Goal: Navigation & Orientation: Find specific page/section

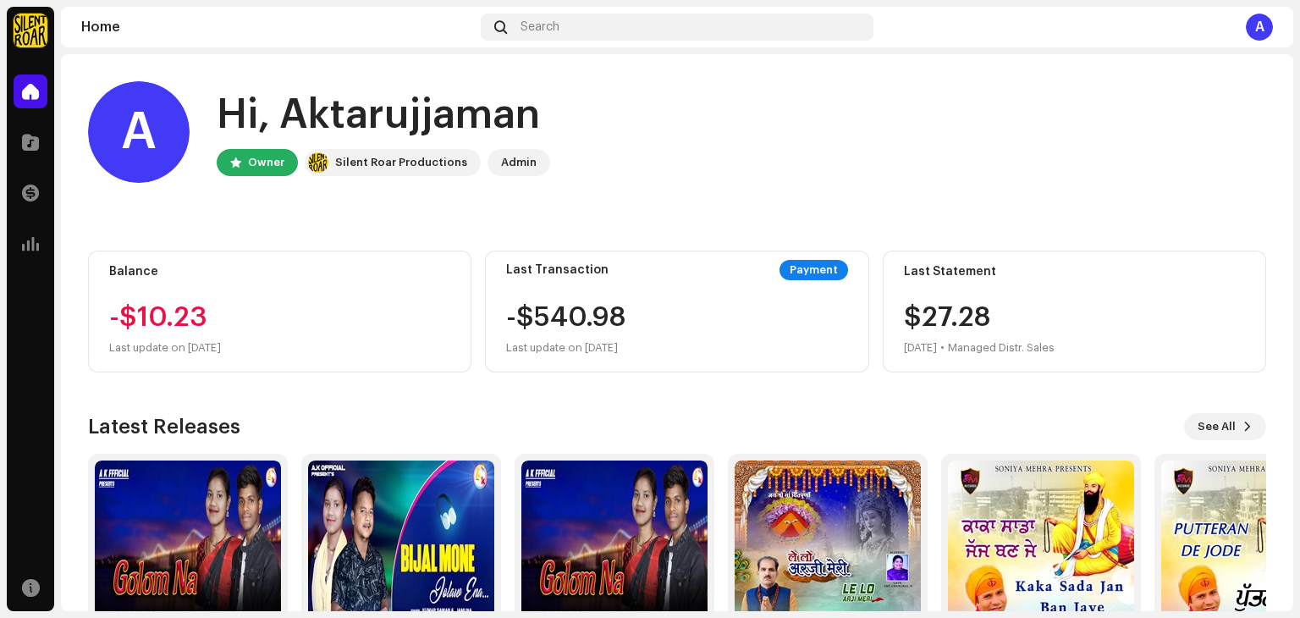
click at [1208, 442] on div "Latest Releases See All Golom Na Single [PERSON_NAME] Jolaw [PERSON_NAME] Singl…" at bounding box center [677, 555] width 1178 height 284
click at [1208, 423] on span "See All" at bounding box center [1216, 427] width 38 height 34
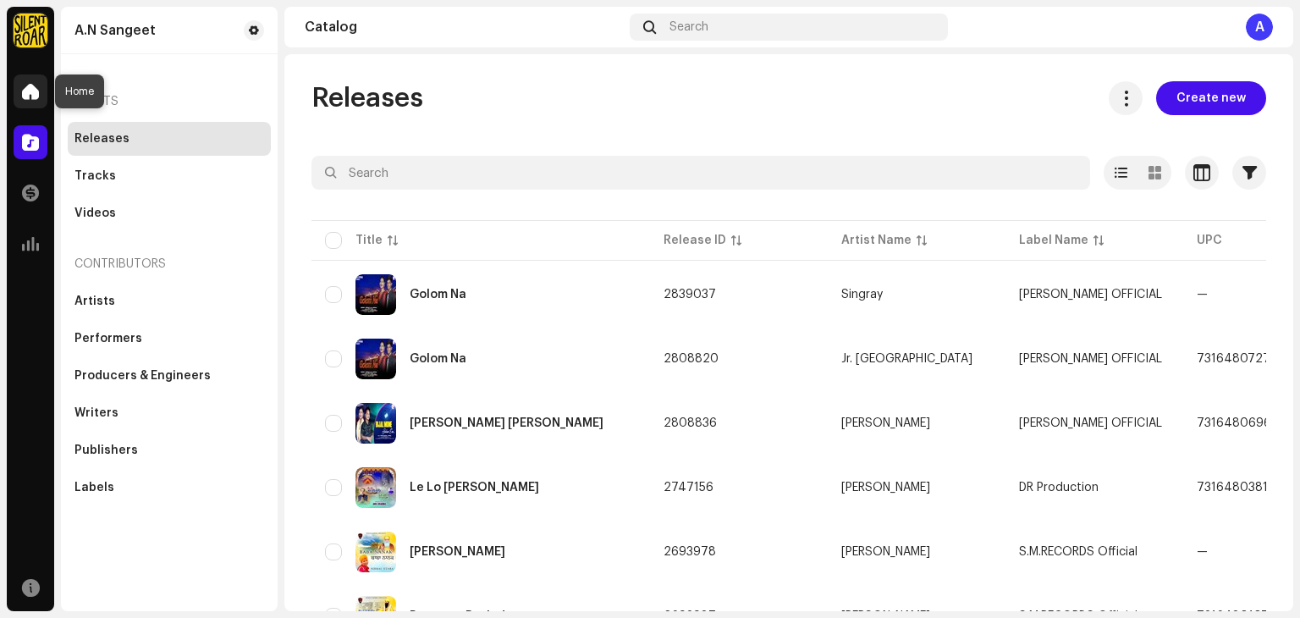
click at [33, 88] on span at bounding box center [30, 92] width 17 height 14
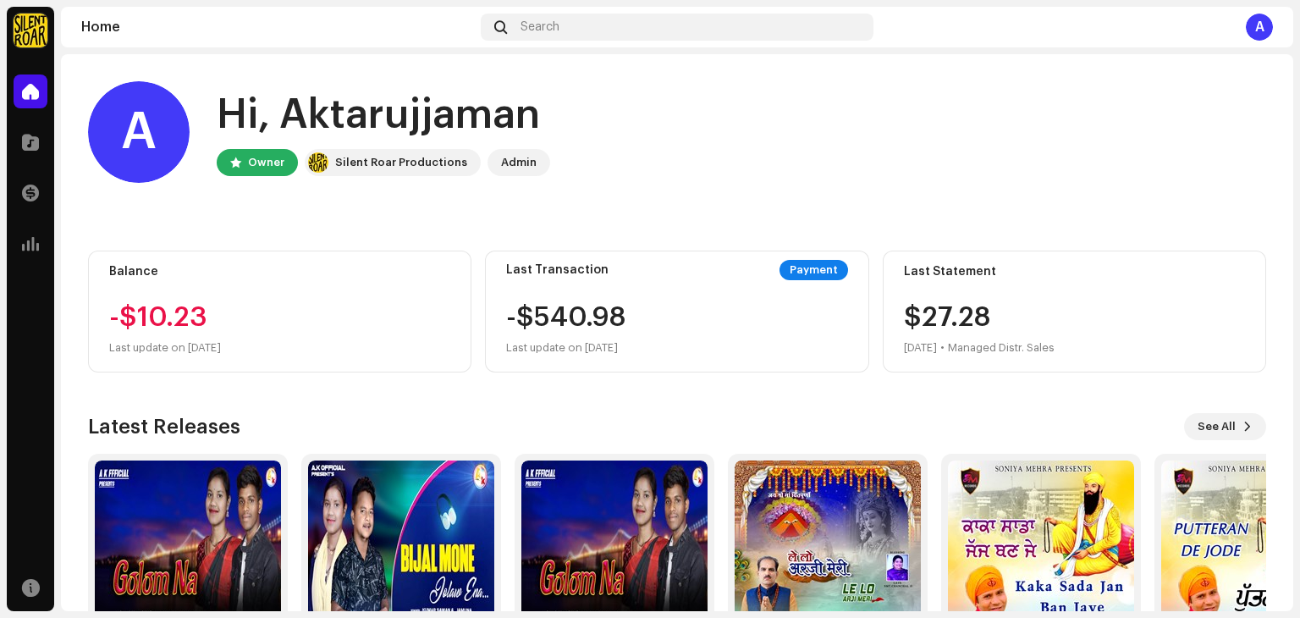
click at [264, 172] on div "Owner" at bounding box center [266, 162] width 36 height 20
click at [353, 162] on div "Silent Roar Productions" at bounding box center [401, 162] width 132 height 20
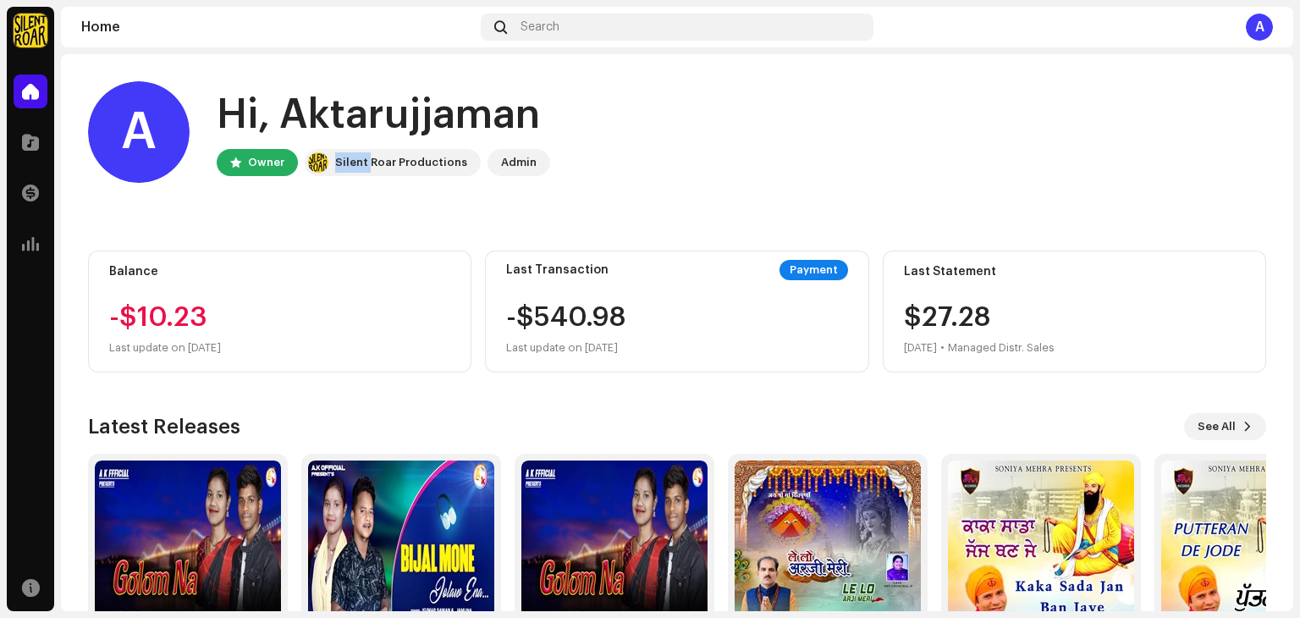
click at [353, 162] on div "Silent Roar Productions" at bounding box center [401, 162] width 132 height 20
click at [505, 164] on div "Admin" at bounding box center [519, 162] width 36 height 20
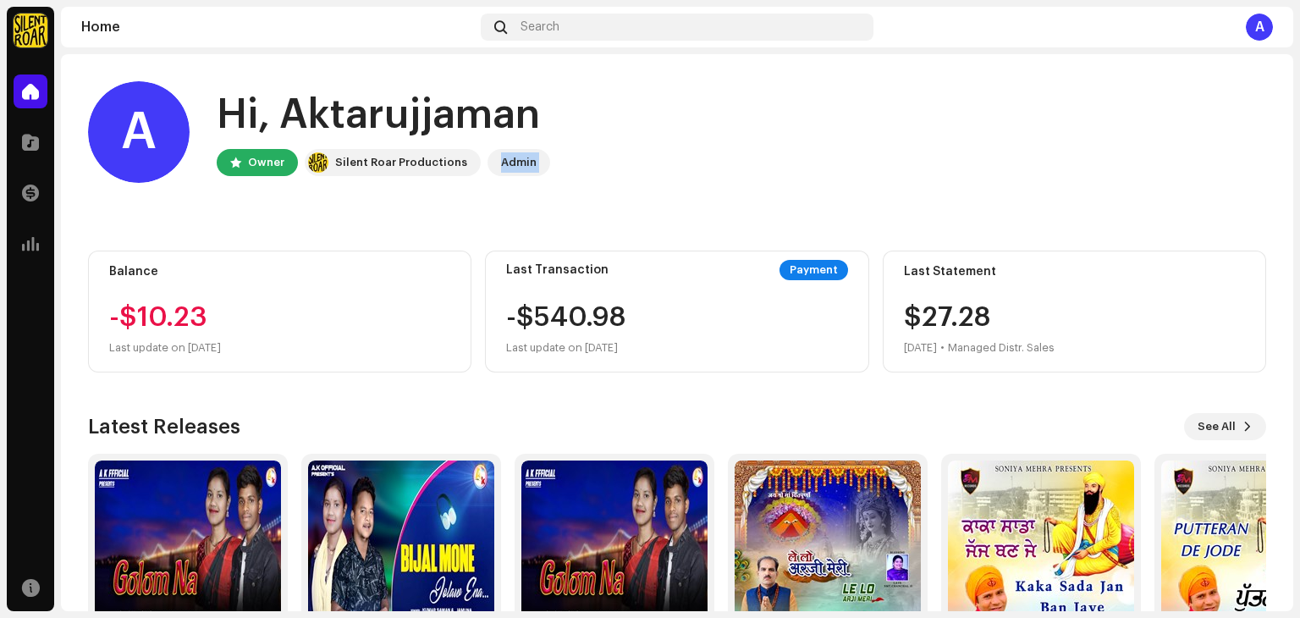
click at [505, 164] on div "Admin" at bounding box center [519, 162] width 36 height 20
click at [450, 132] on div "Hi, Aktarujjaman" at bounding box center [383, 115] width 333 height 54
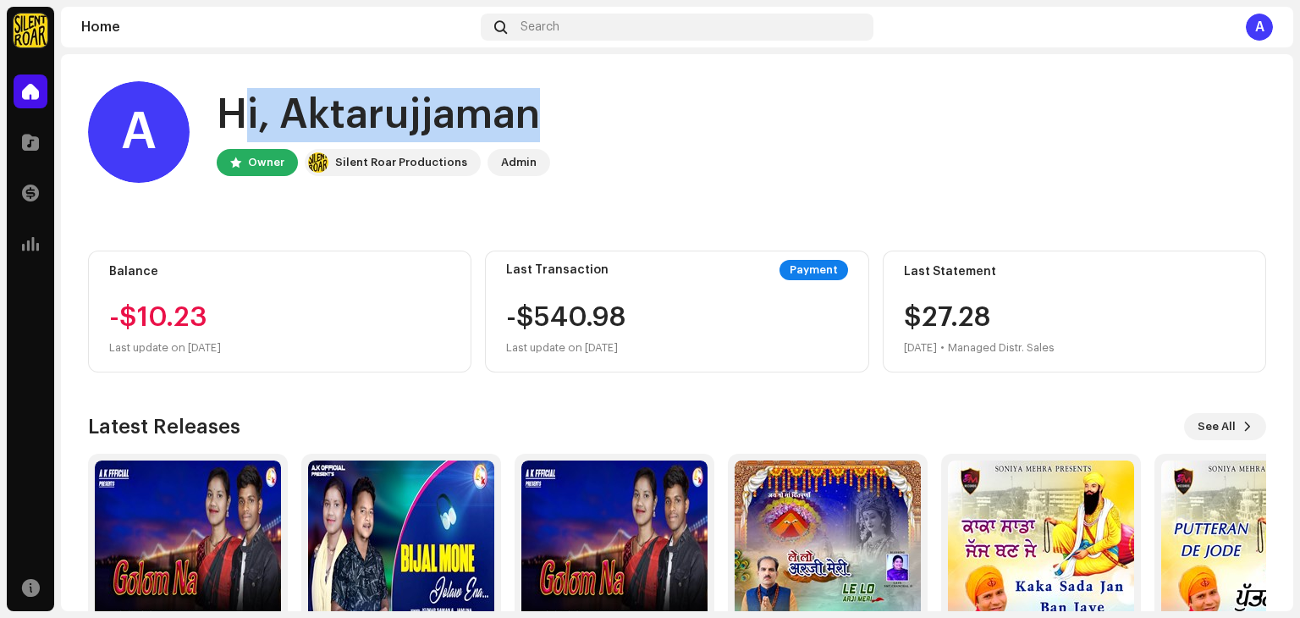
click at [450, 132] on div "Hi, Aktarujjaman" at bounding box center [383, 115] width 333 height 54
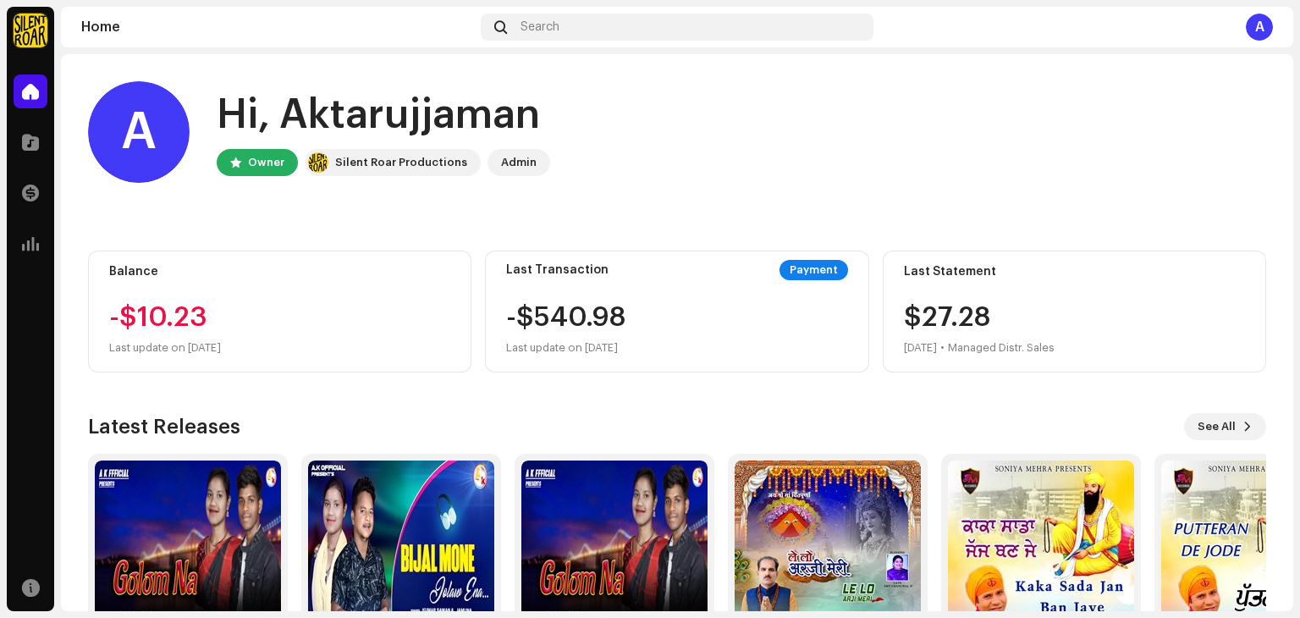
click at [264, 164] on div "Owner" at bounding box center [266, 162] width 36 height 20
click at [337, 157] on div "Silent Roar Productions" at bounding box center [401, 162] width 132 height 20
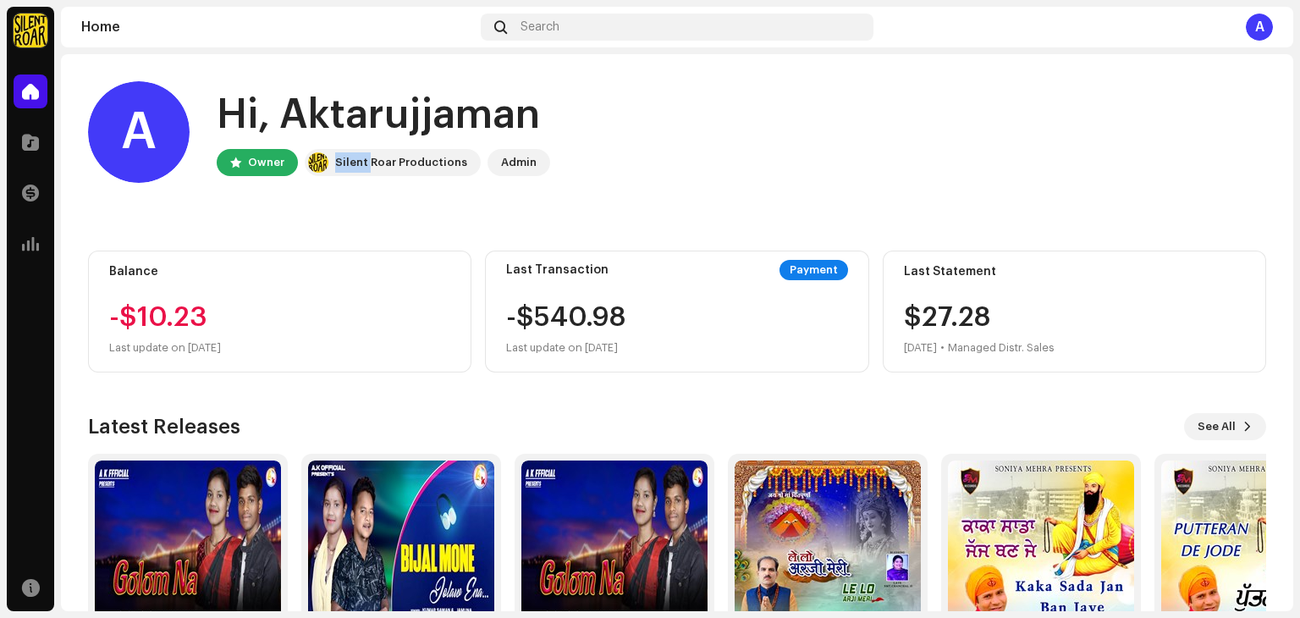
click at [337, 157] on div "Silent Roar Productions" at bounding box center [401, 162] width 132 height 20
click at [501, 162] on div "Admin" at bounding box center [519, 162] width 36 height 20
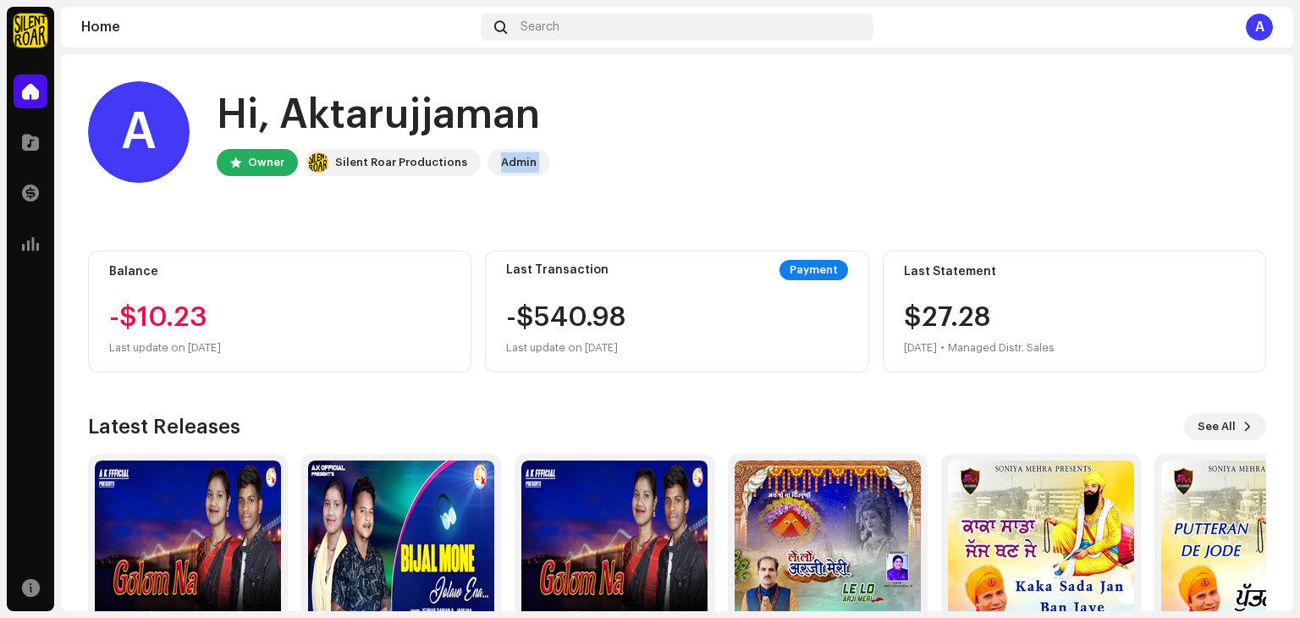
click at [501, 162] on div "Admin" at bounding box center [519, 162] width 36 height 20
click at [353, 140] on div "Hi, Aktarujjaman" at bounding box center [383, 115] width 333 height 54
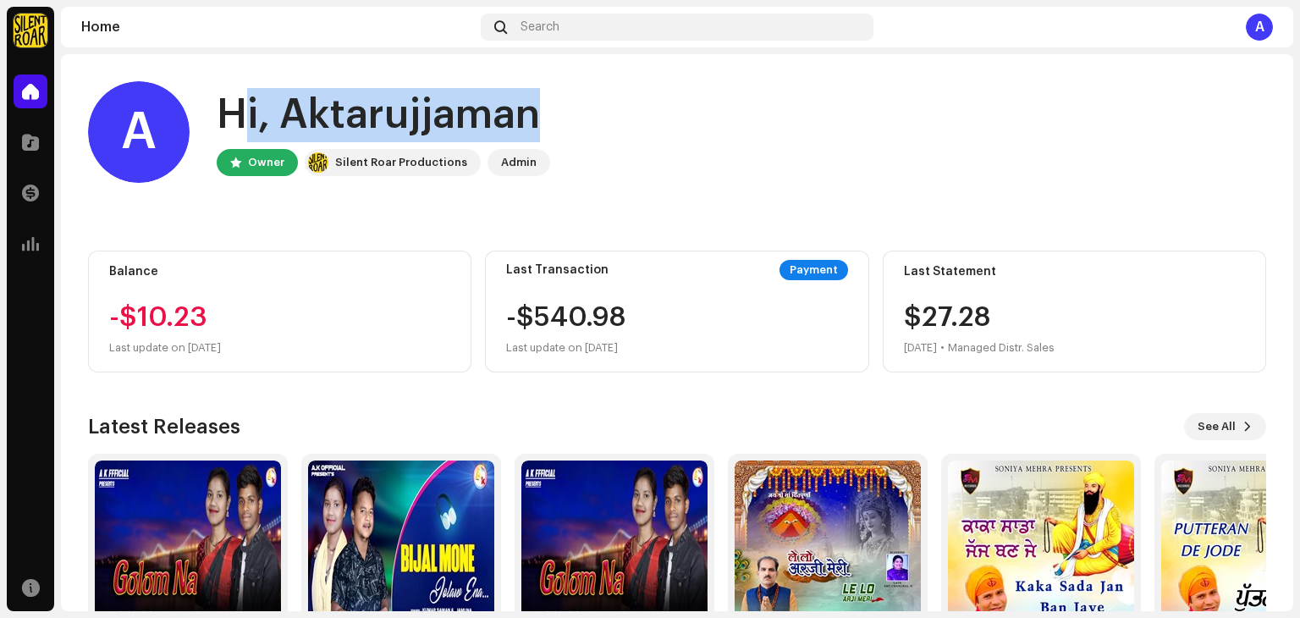
click at [353, 140] on div "Hi, Aktarujjaman" at bounding box center [383, 115] width 333 height 54
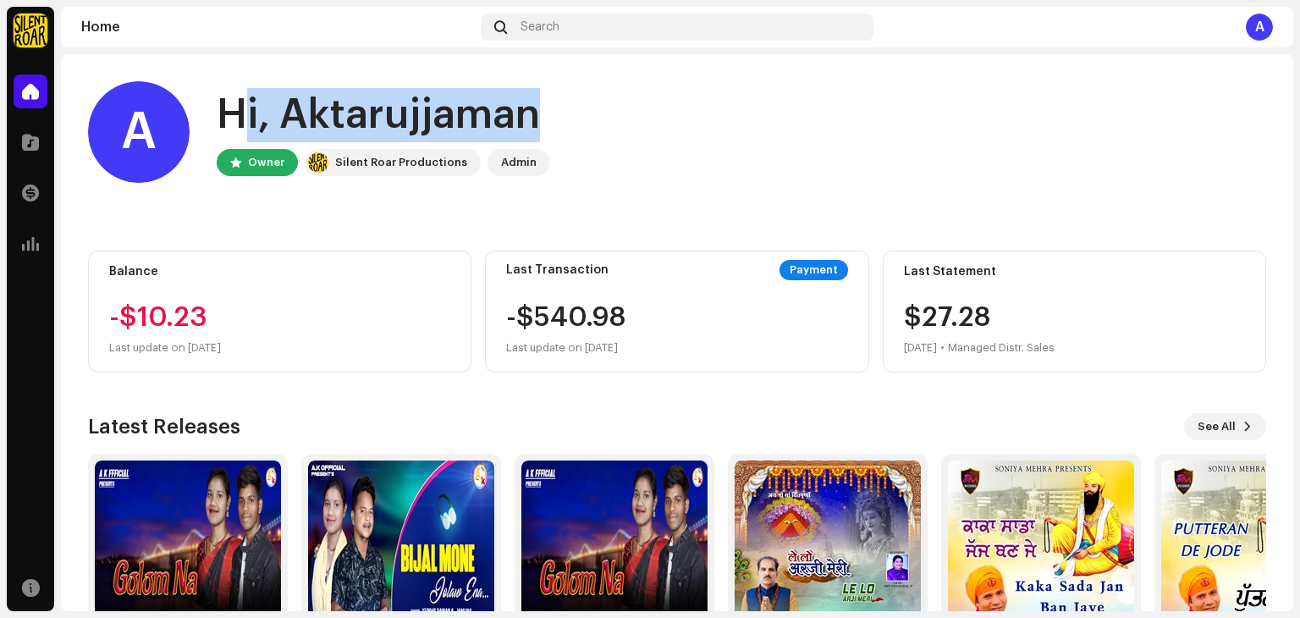
click at [353, 140] on div "Hi, Aktarujjaman" at bounding box center [383, 115] width 333 height 54
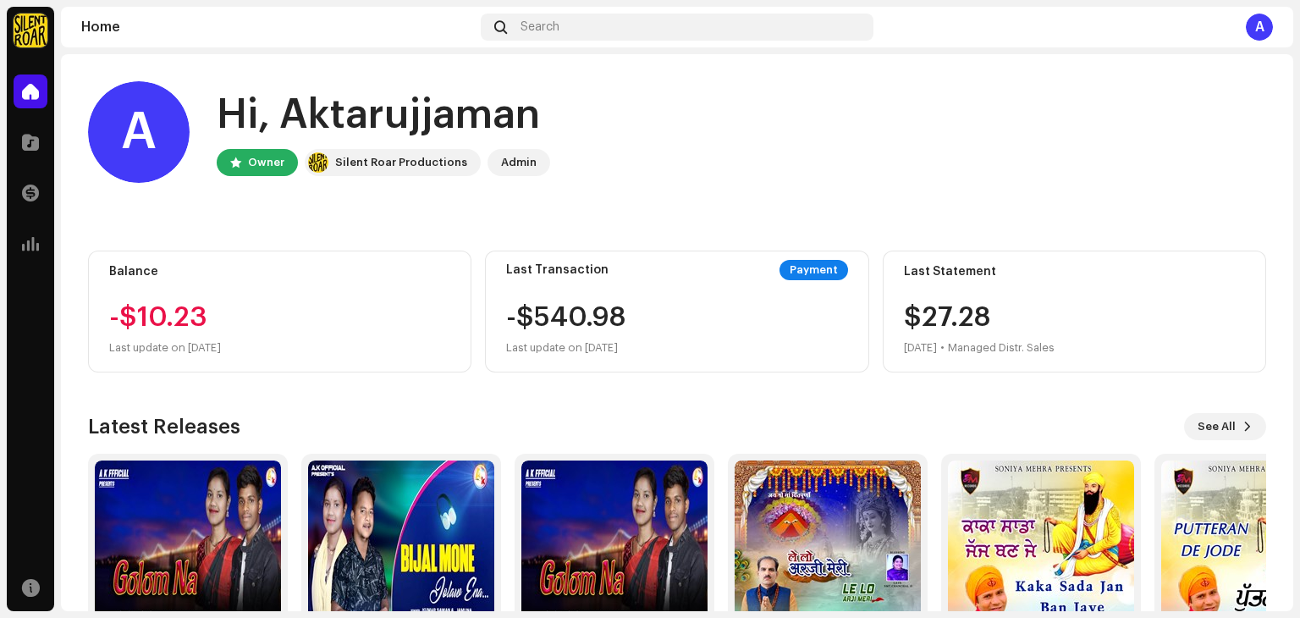
click at [372, 218] on div "A Hi, Aktarujjaman Owner Silent Roar Productions Admin Balance -$10.23 Last upd…" at bounding box center [677, 389] width 1178 height 670
